Goal: Information Seeking & Learning: Check status

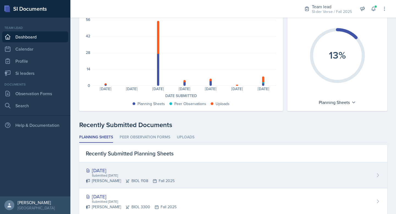
scroll to position [111, 0]
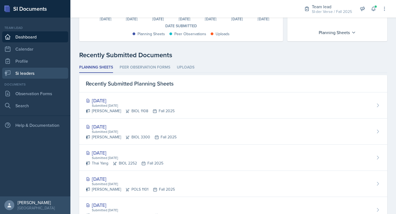
click at [24, 70] on link "Si leaders" at bounding box center [35, 73] width 66 height 11
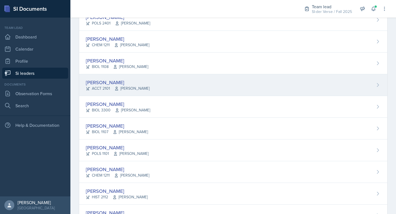
scroll to position [125, 0]
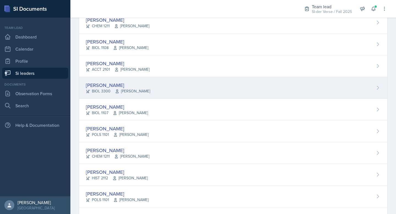
click at [150, 85] on div "[PERSON_NAME]" at bounding box center [118, 84] width 64 height 7
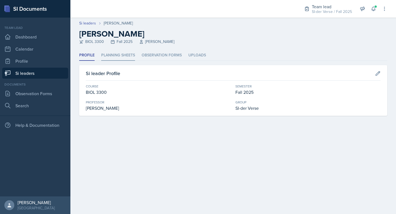
click at [124, 55] on li "Planning Sheets" at bounding box center [118, 55] width 34 height 11
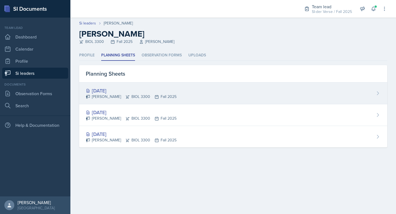
click at [169, 86] on div "[DATE] [PERSON_NAME] BIOL 3300 Fall 2025" at bounding box center [233, 93] width 308 height 22
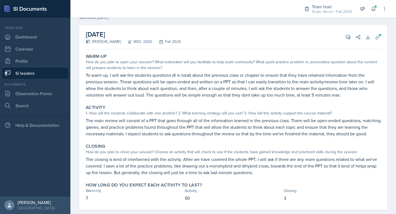
scroll to position [40, 0]
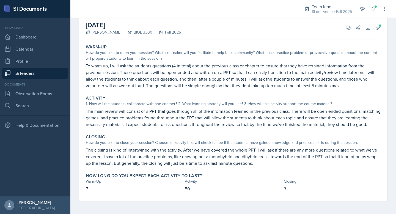
click at [32, 72] on link "Si leaders" at bounding box center [35, 73] width 66 height 11
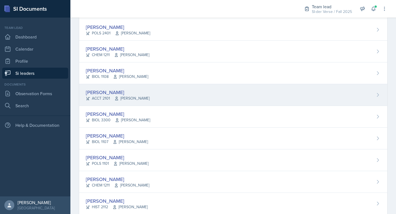
scroll to position [101, 0]
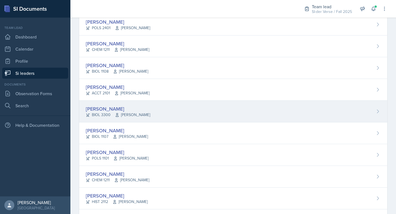
click at [144, 109] on div "[PERSON_NAME]" at bounding box center [118, 108] width 64 height 7
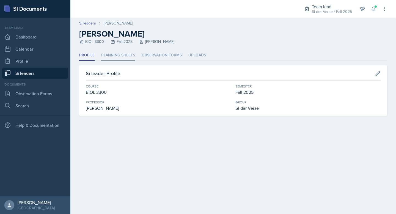
click at [125, 58] on li "Planning Sheets" at bounding box center [118, 55] width 34 height 11
